Goal: Task Accomplishment & Management: Manage account settings

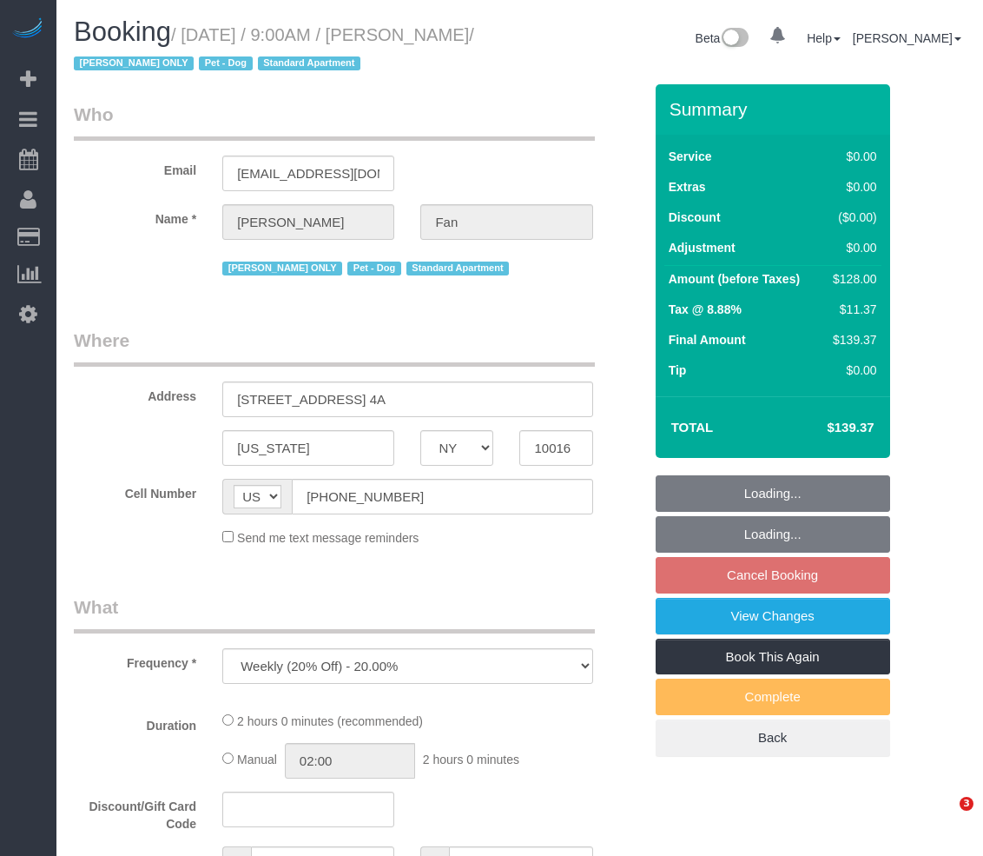
select select "NY"
select select "number:89"
select select "number:90"
select select "number:13"
select select "number:5"
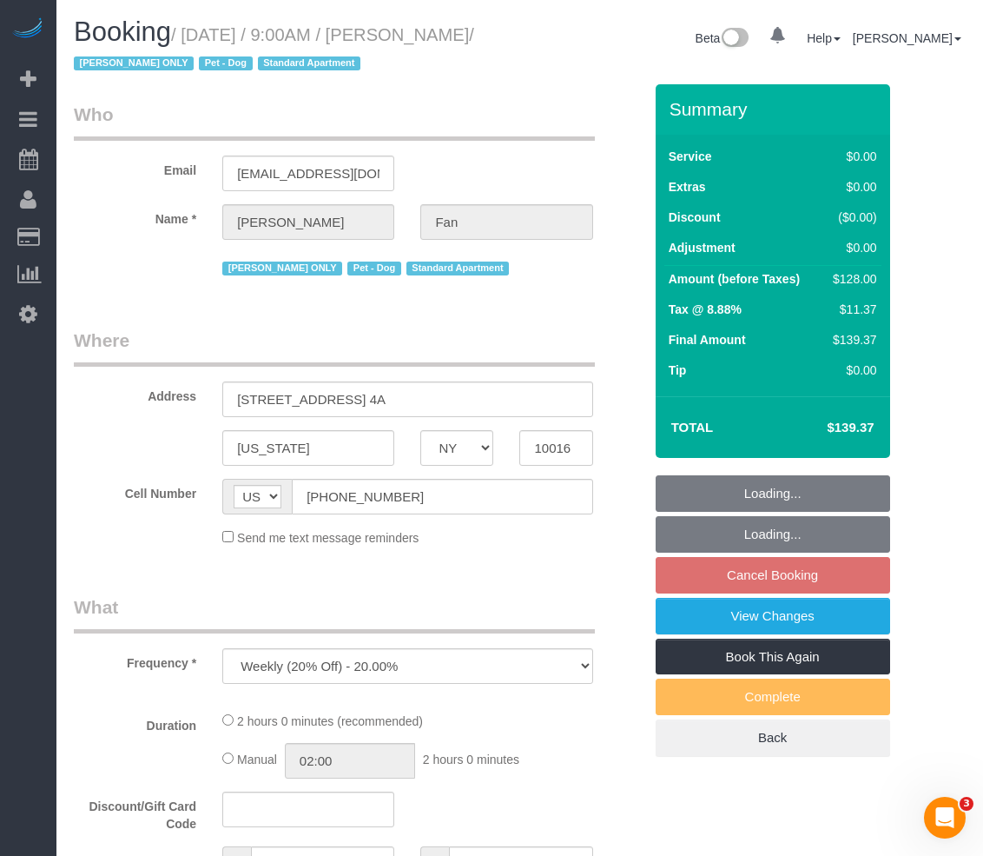
select select "string:stripe-pm_1Reyyz4VGloSiKo7WNN1ghj2"
select select "1"
select select "spot2"
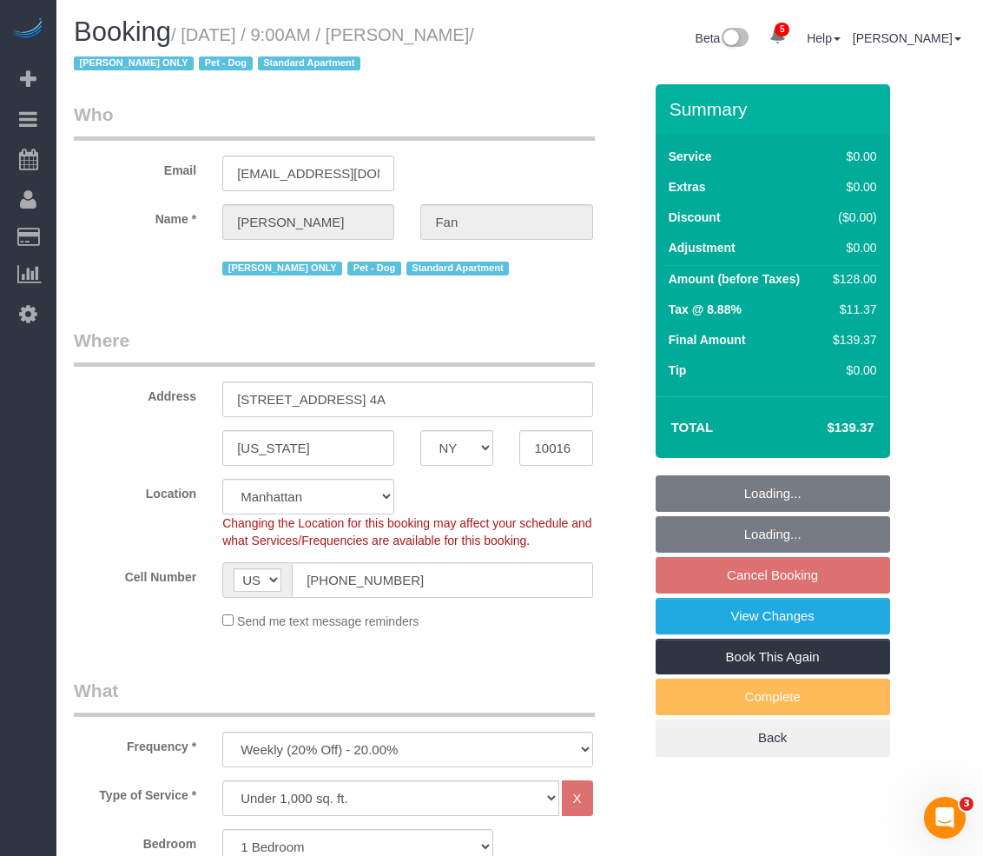
select select "object:1394"
select select "1"
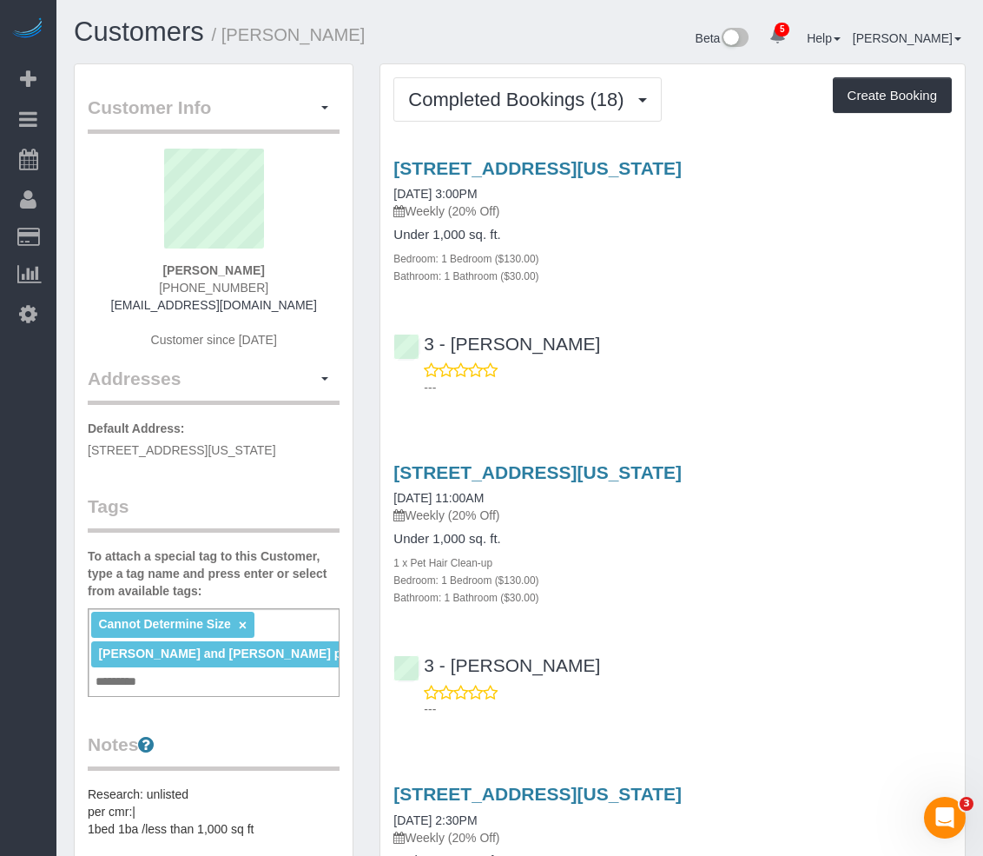
click at [509, 112] on button "Completed Bookings (18)" at bounding box center [528, 99] width 268 height 44
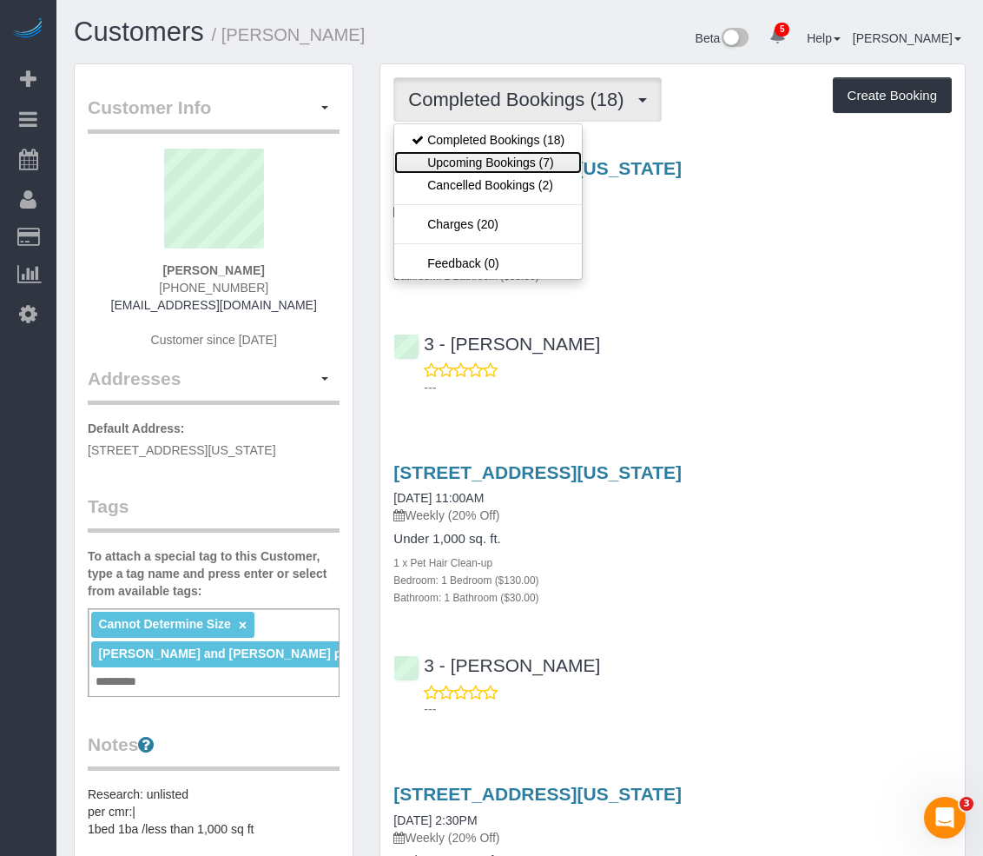
click at [506, 167] on link "Upcoming Bookings (7)" at bounding box center [488, 162] width 188 height 23
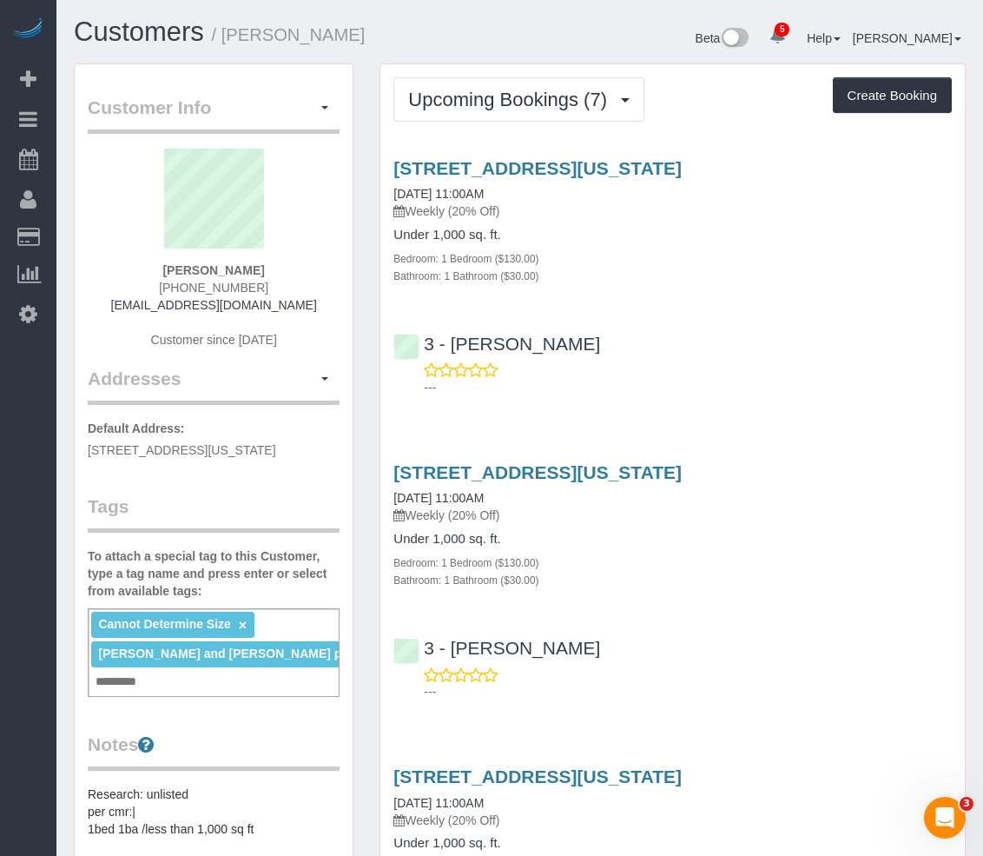
click at [378, 27] on h1 "Customers / Jennifer Vest" at bounding box center [290, 32] width 433 height 30
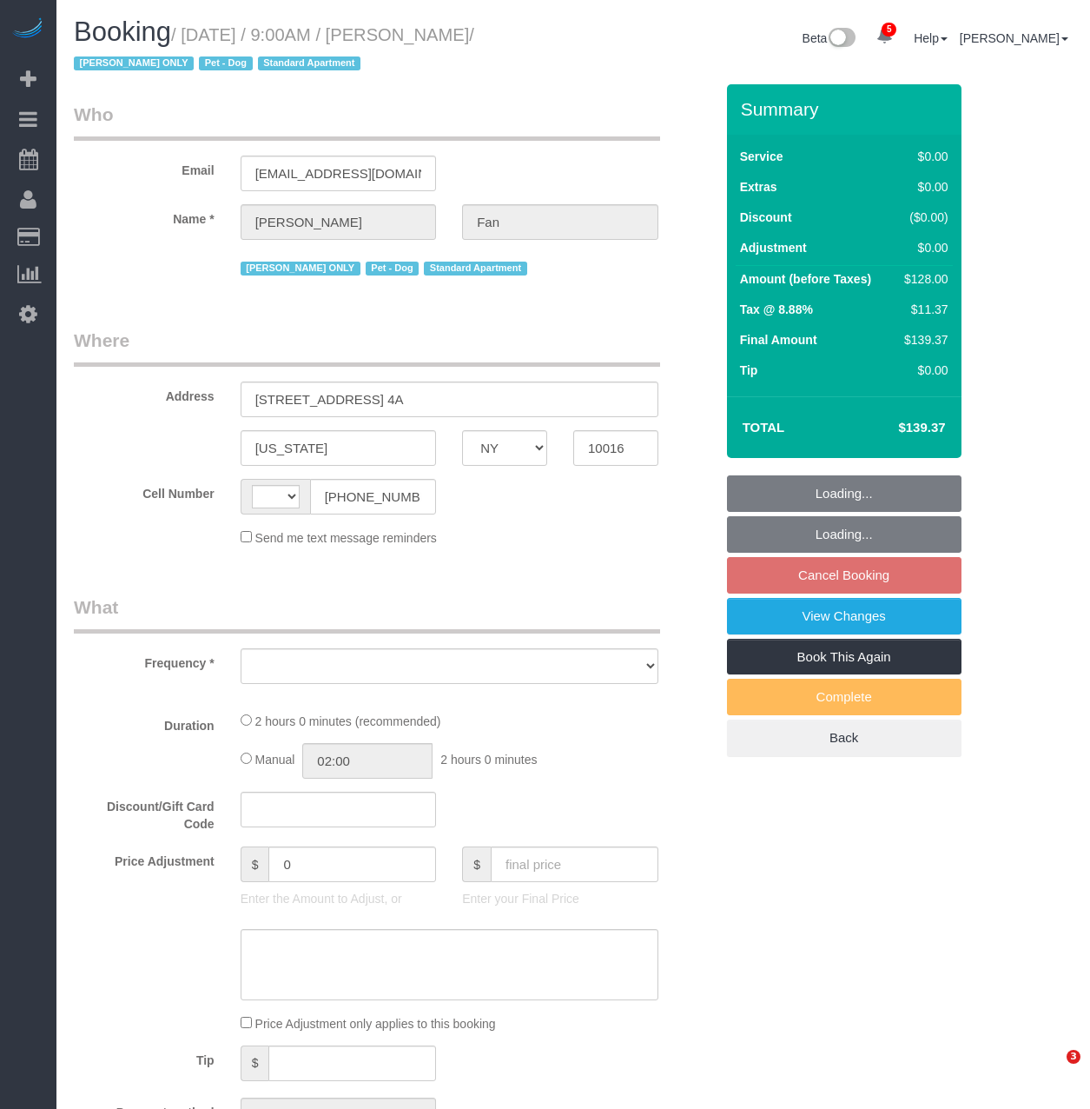
select select "NY"
select select "string:US"
select select "number:89"
select select "number:90"
select select "number:13"
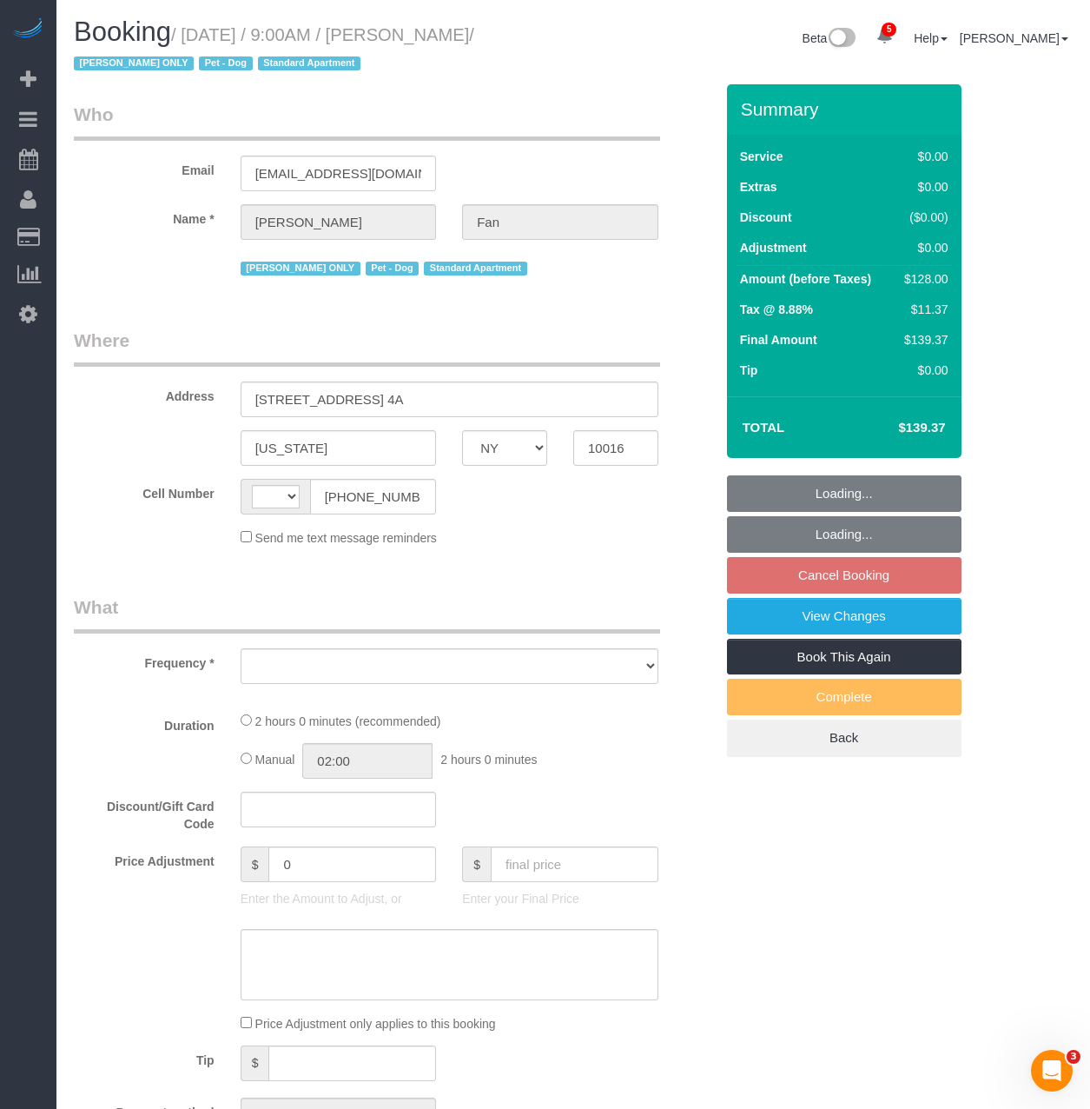
select select "number:5"
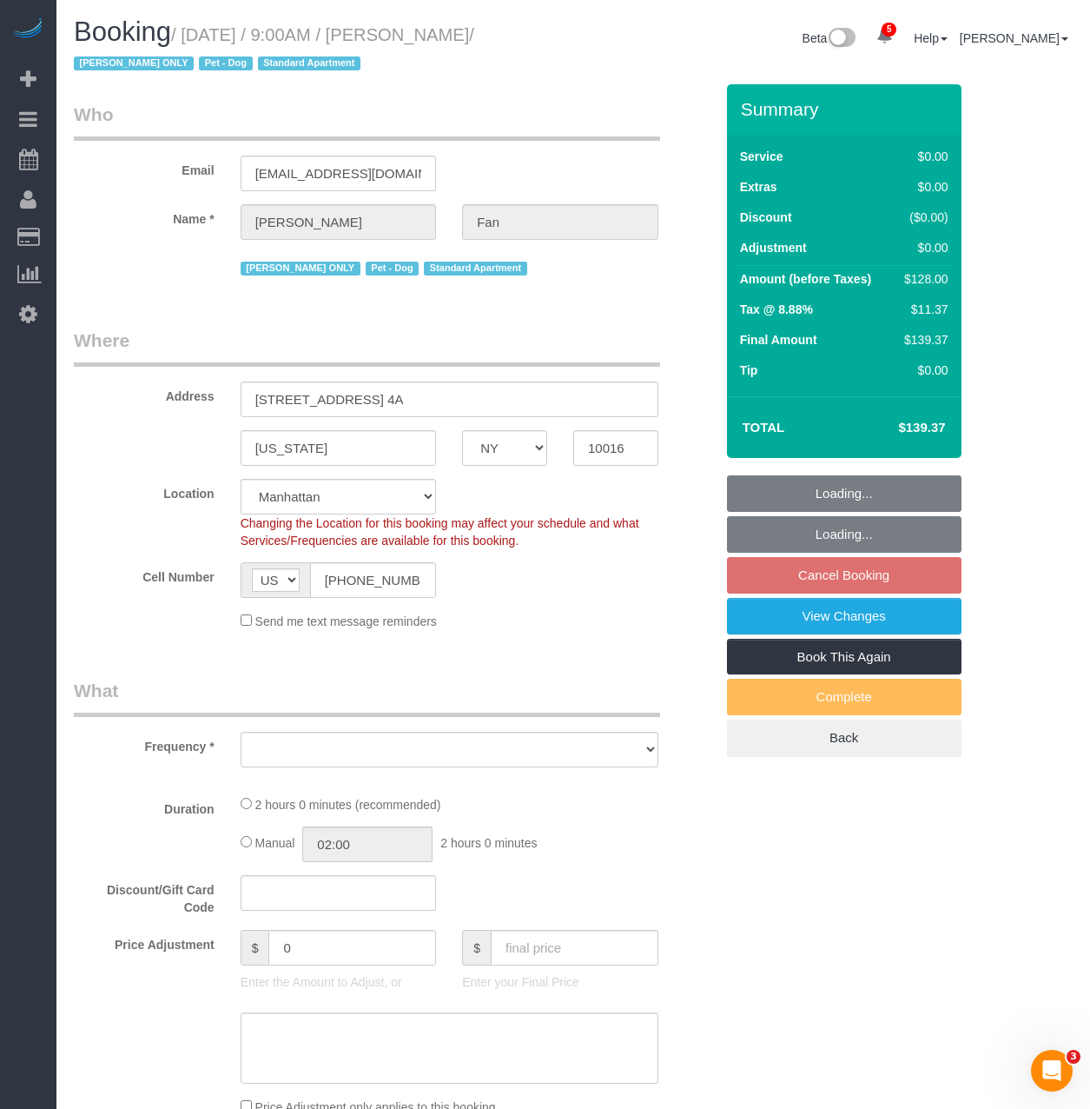
select select "object:824"
select select "spot2"
select select "object:1358"
select select "string:stripe-pm_1Reyyz4VGloSiKo7WNN1ghj2"
select select "1"
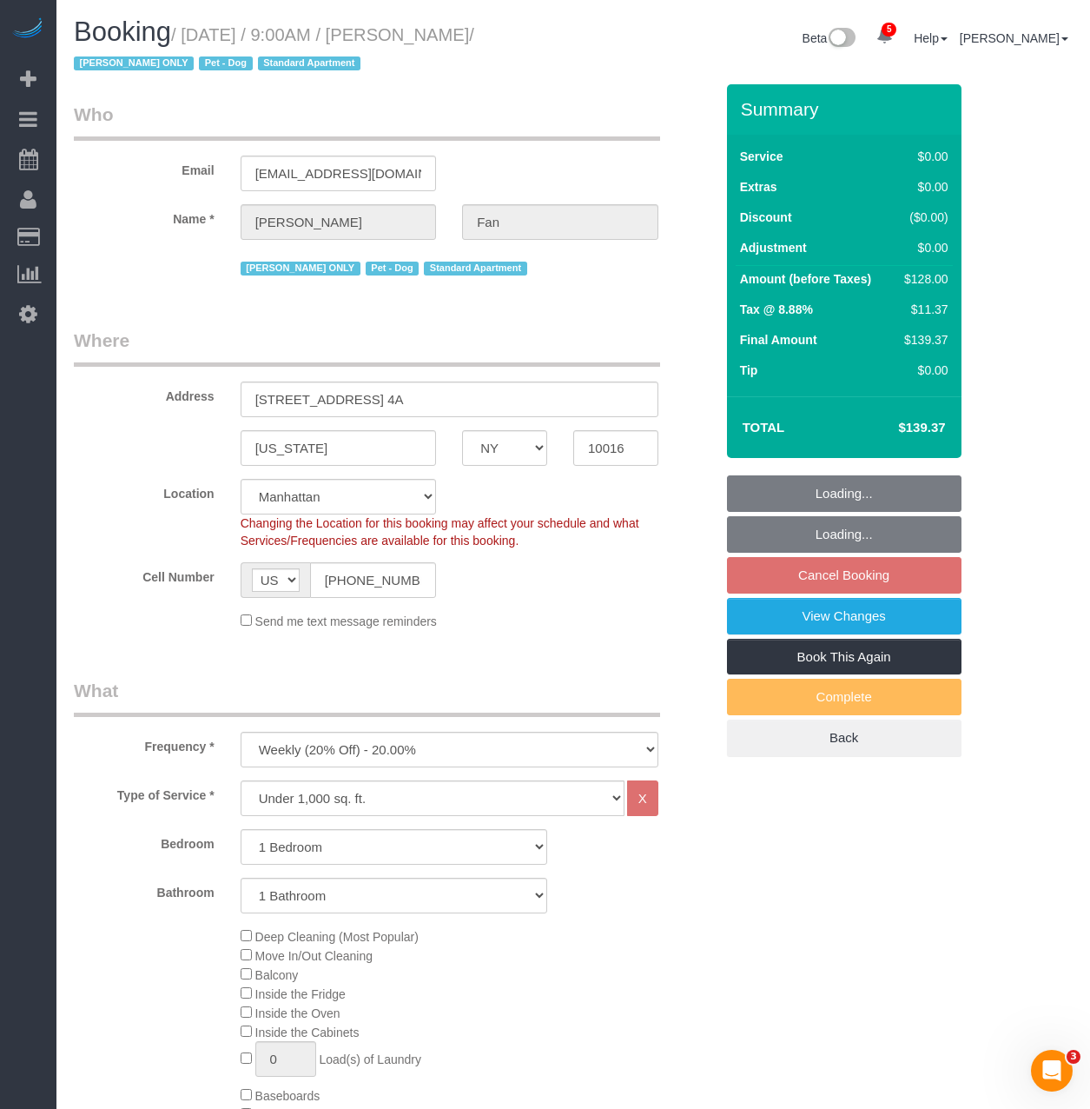
select select "1"
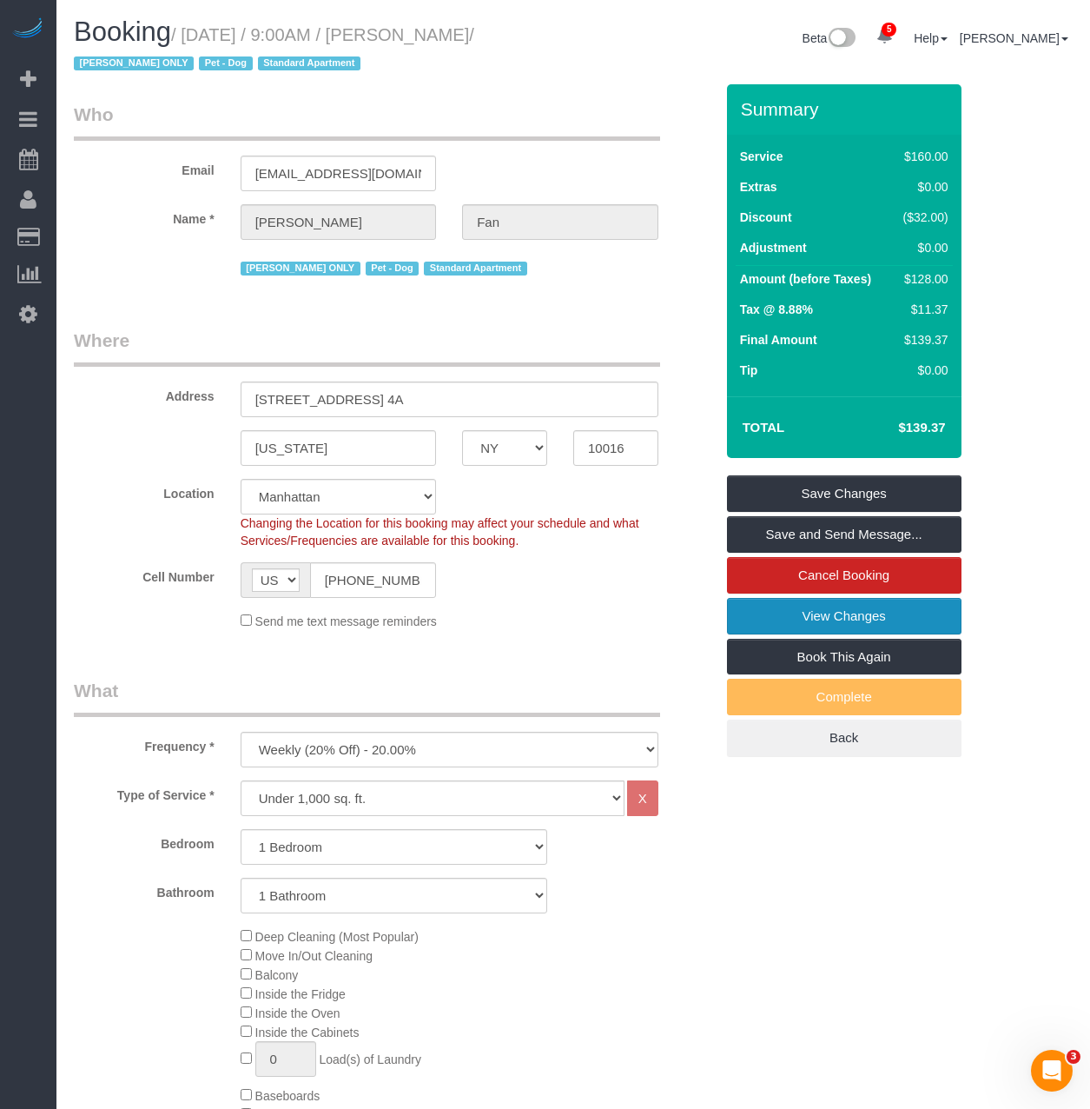
click at [742, 614] on link "View Changes" at bounding box center [844, 616] width 235 height 36
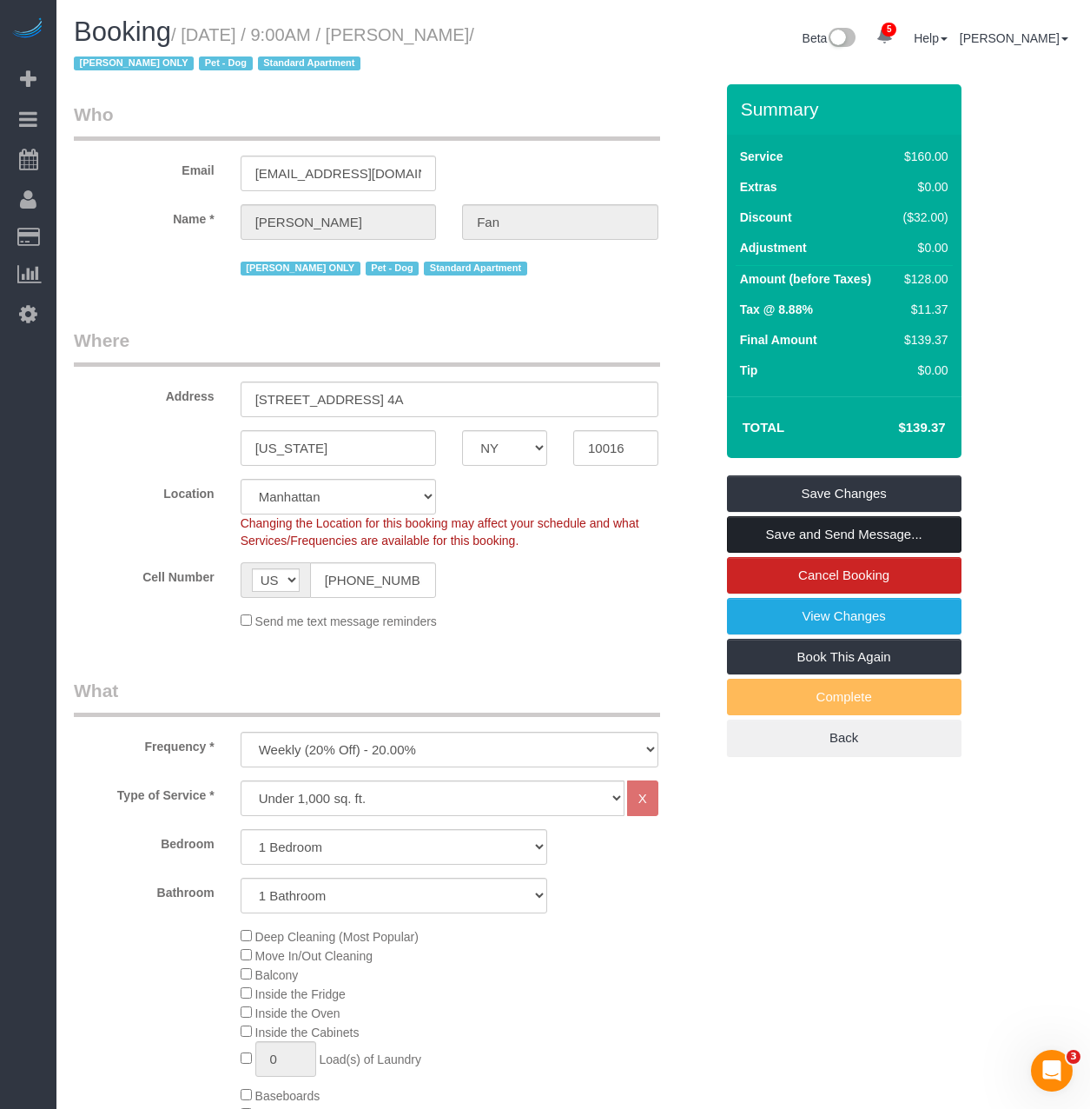
click at [783, 537] on link "Save and Send Message..." at bounding box center [844, 534] width 235 height 36
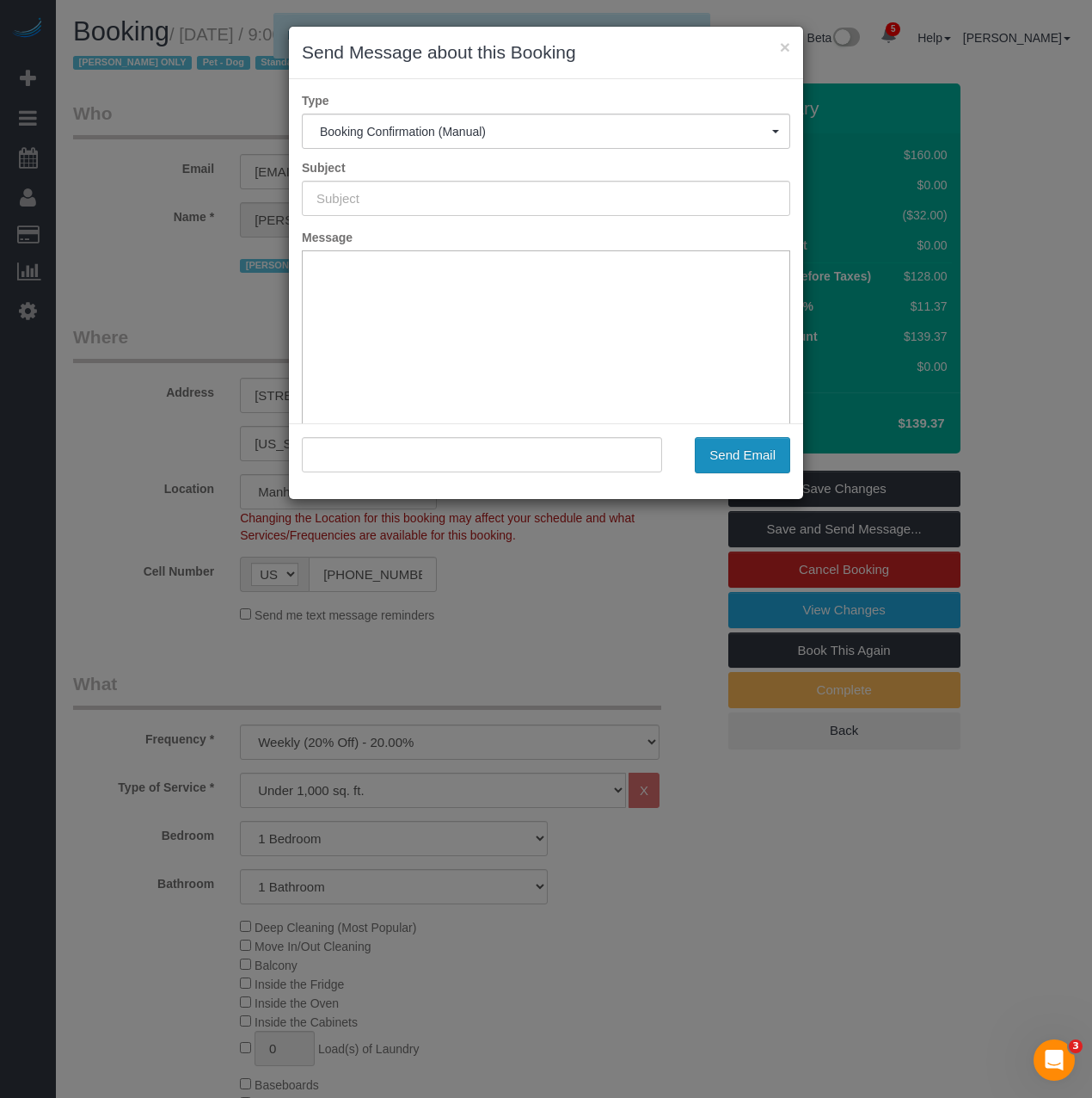
type input "Cleaning Confirmed for 08/13/2025 at 9:00am"
type input ""Elena Fan" <elenafan917@gmail.com>"
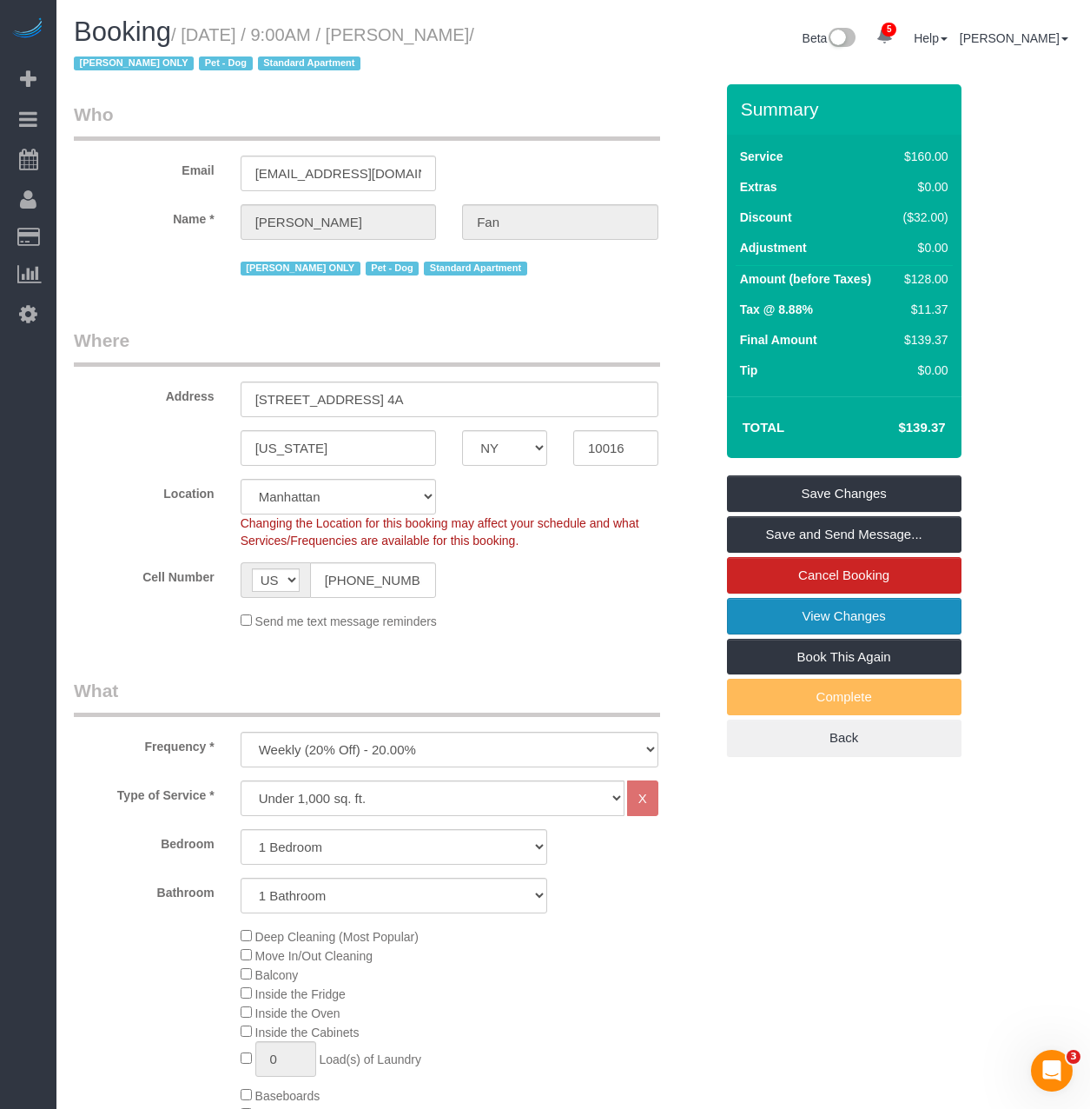
click at [818, 613] on link "View Changes" at bounding box center [844, 616] width 235 height 36
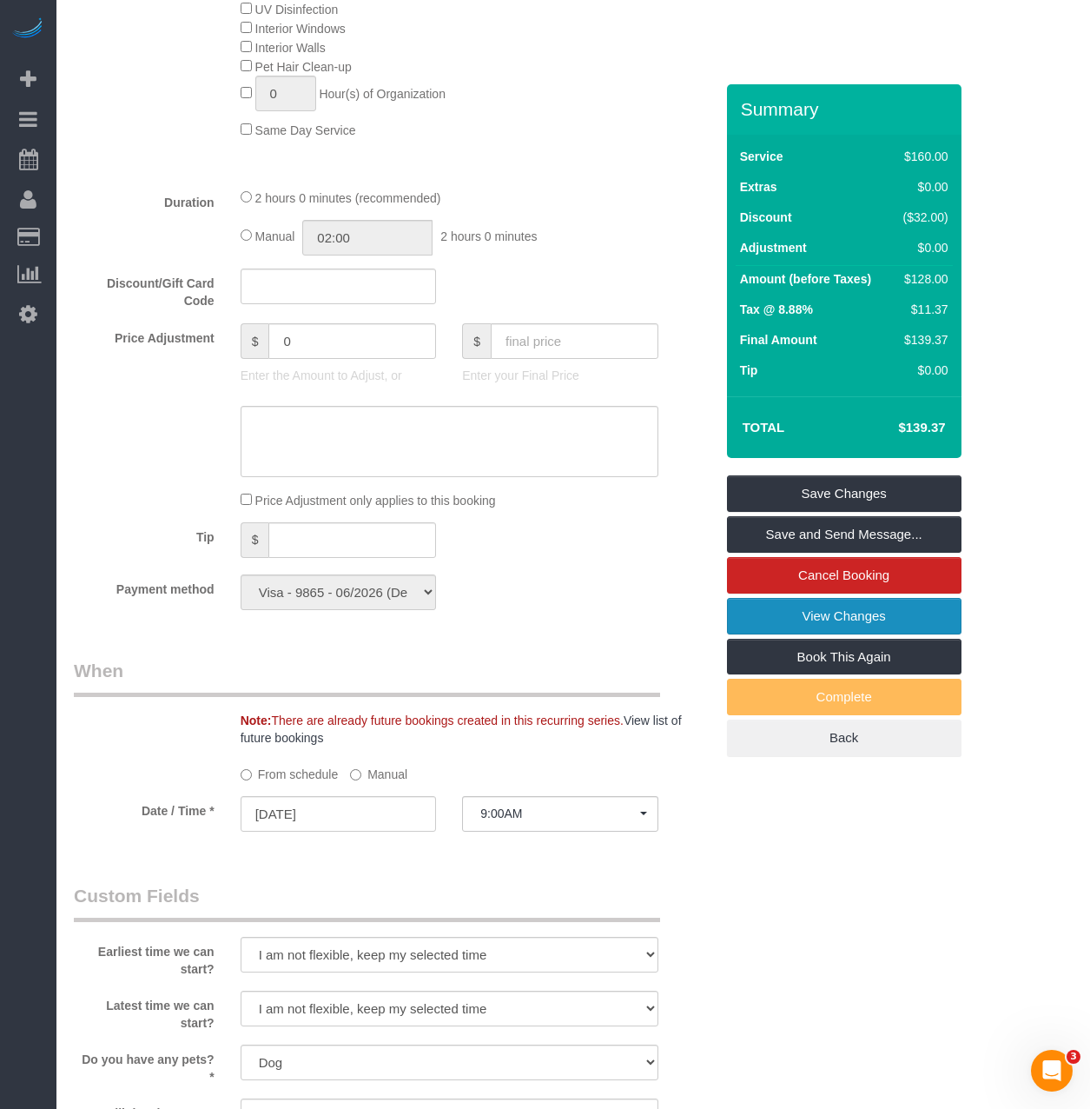
scroll to position [1129, 0]
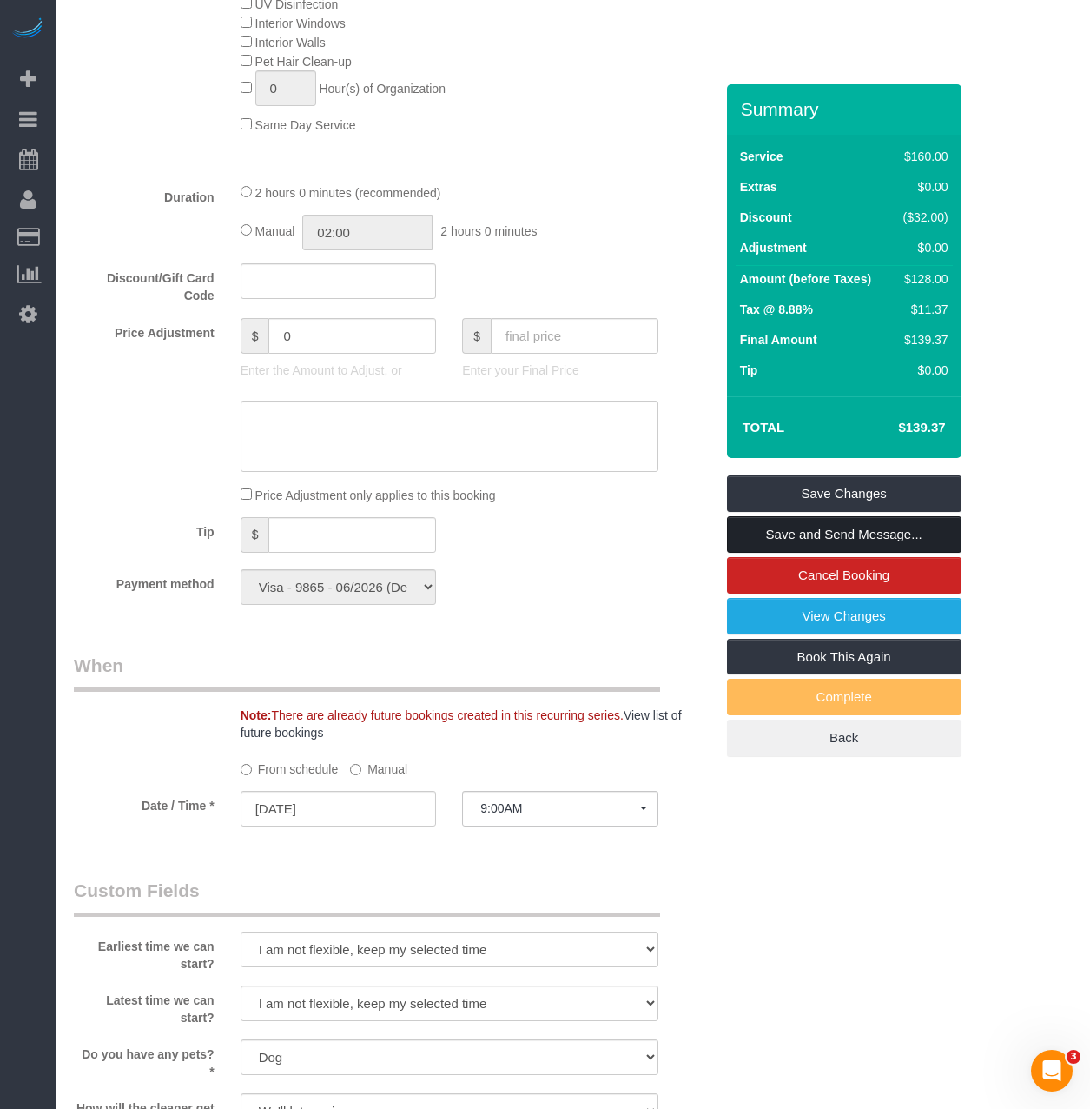
click at [797, 534] on link "Save and Send Message..." at bounding box center [844, 534] width 235 height 36
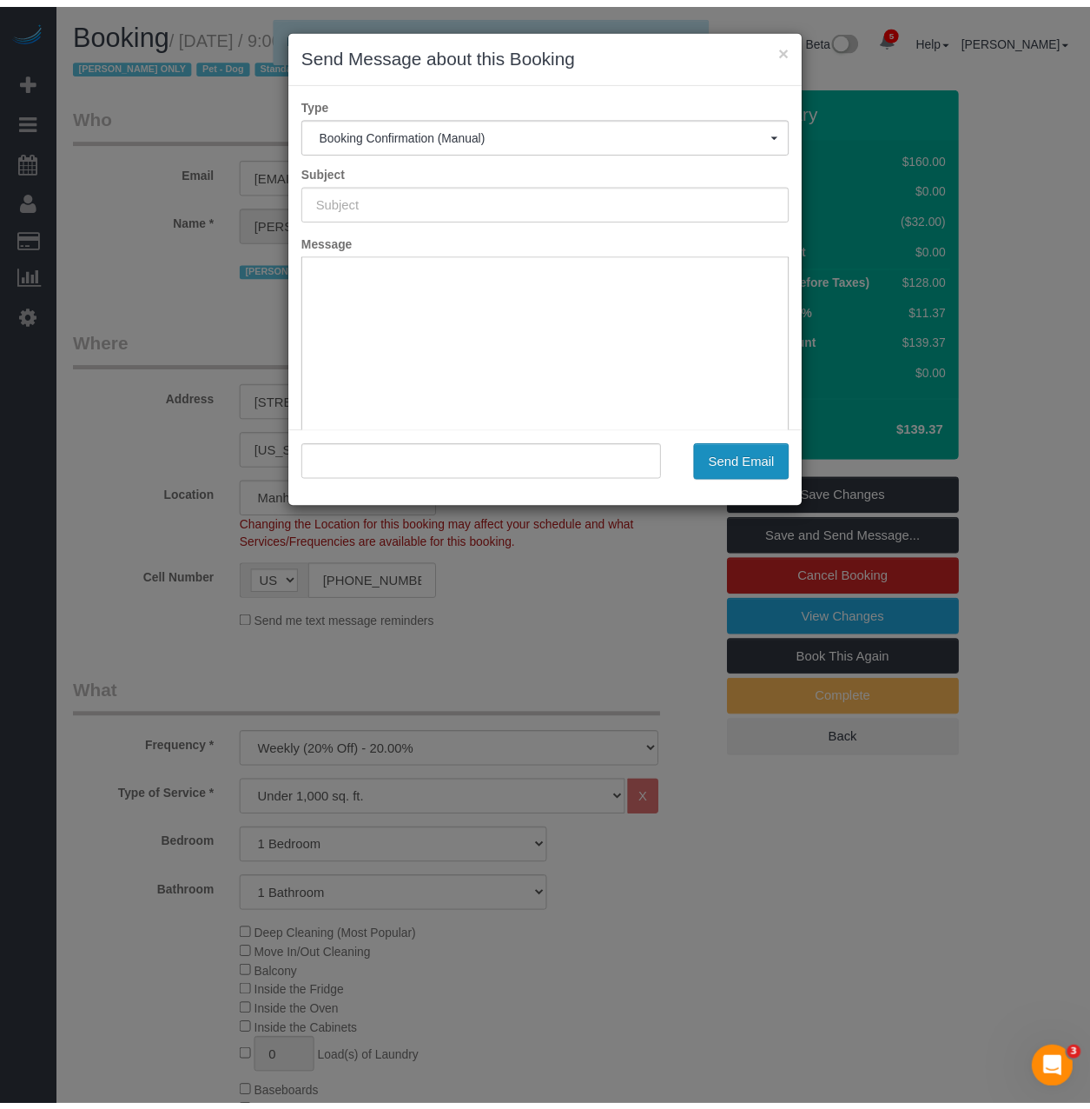
scroll to position [0, 0]
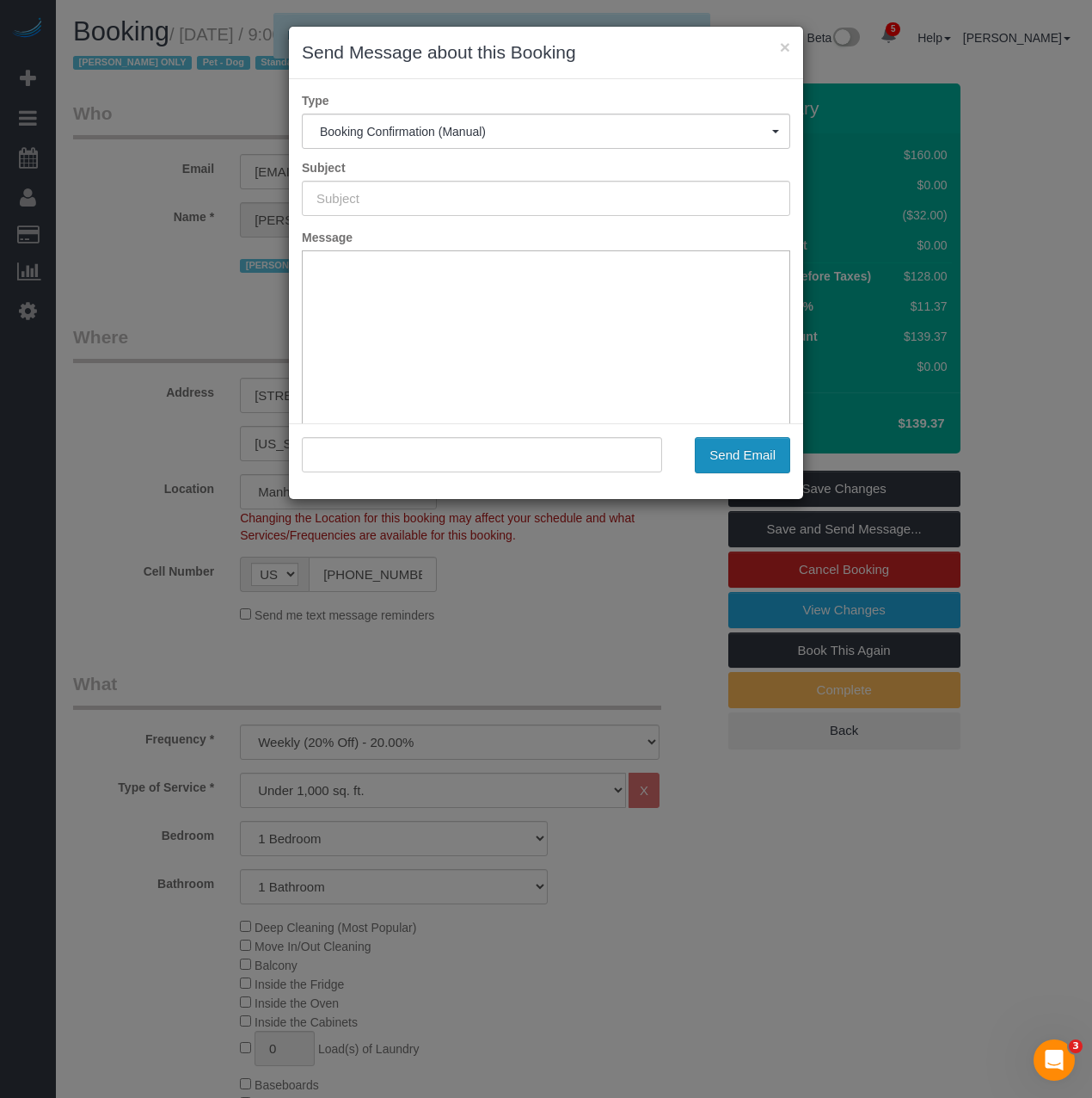
type input "Cleaning Confirmed for 08/13/2025 at 9:00am"
type input ""Elena Fan" <elenafan917@gmail.com>"
click at [715, 457] on button "Send Email" at bounding box center [743, 454] width 95 height 36
